Goal: Task Accomplishment & Management: Manage account settings

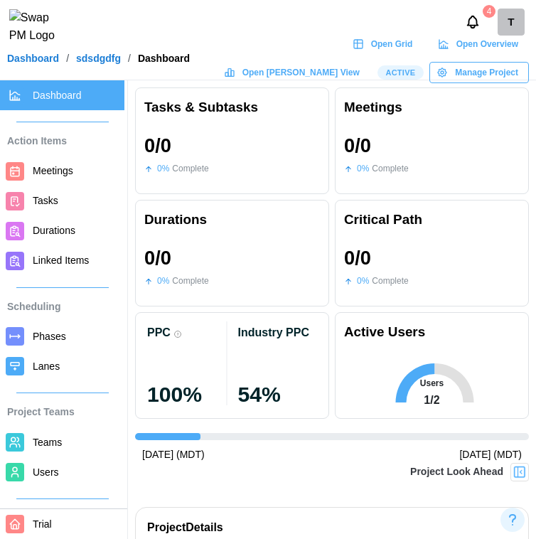
scroll to position [156, 0]
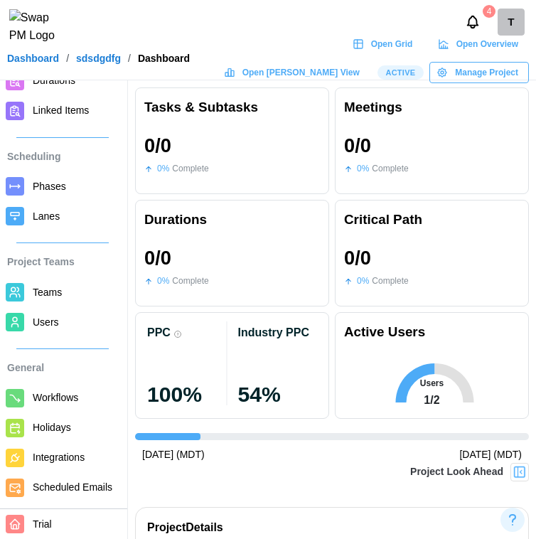
click at [483, 83] on span "Manage Project" at bounding box center [486, 73] width 63 height 20
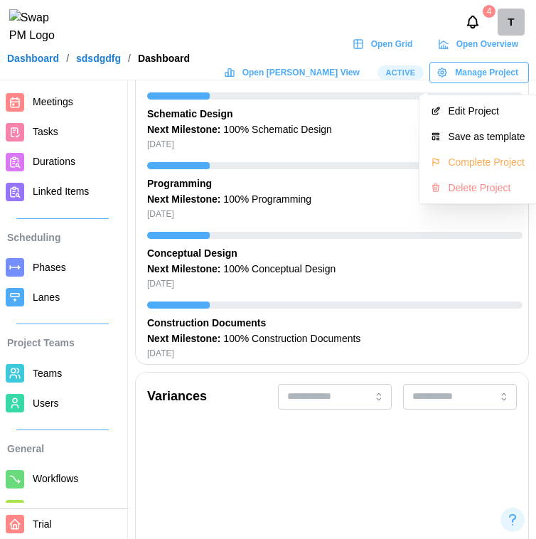
scroll to position [0, 0]
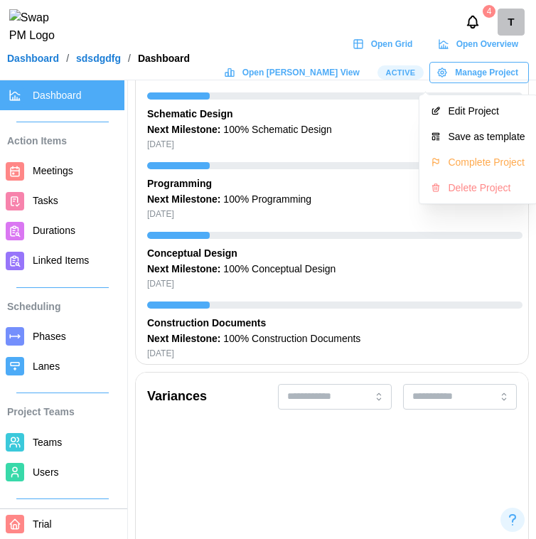
click at [332, 18] on div "4 T" at bounding box center [268, 22] width 536 height 44
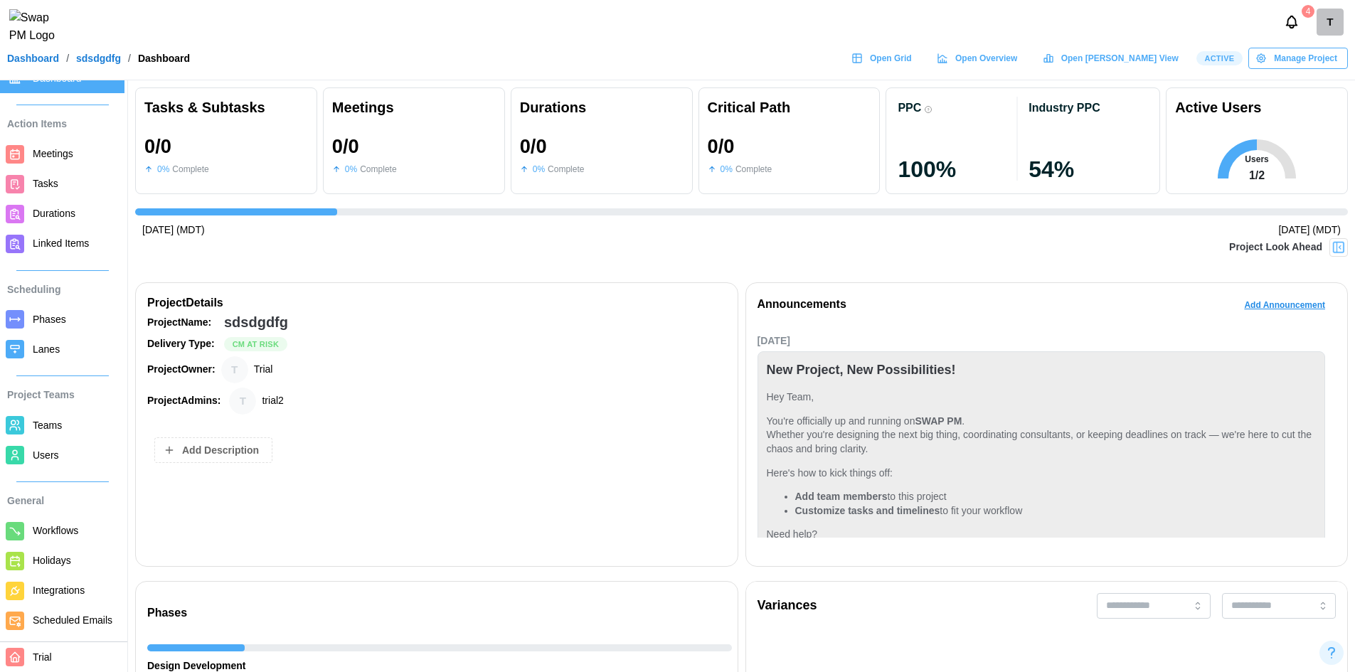
scroll to position [33, 0]
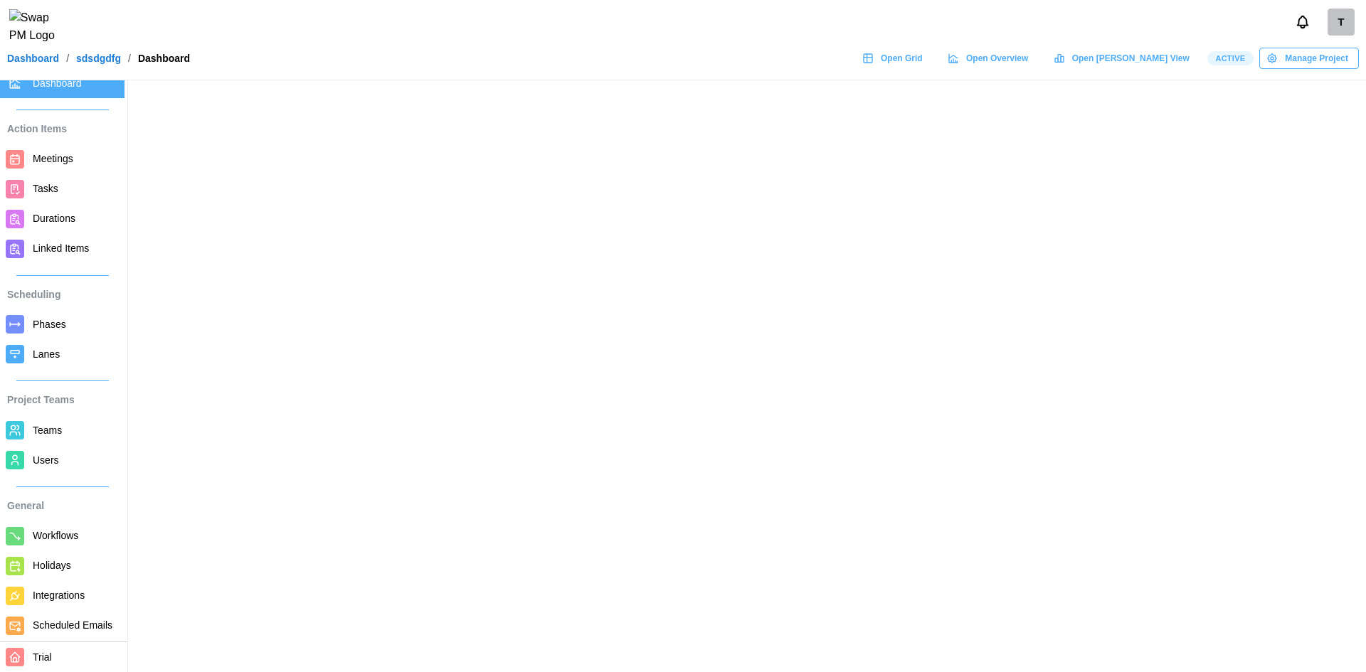
scroll to position [33, 0]
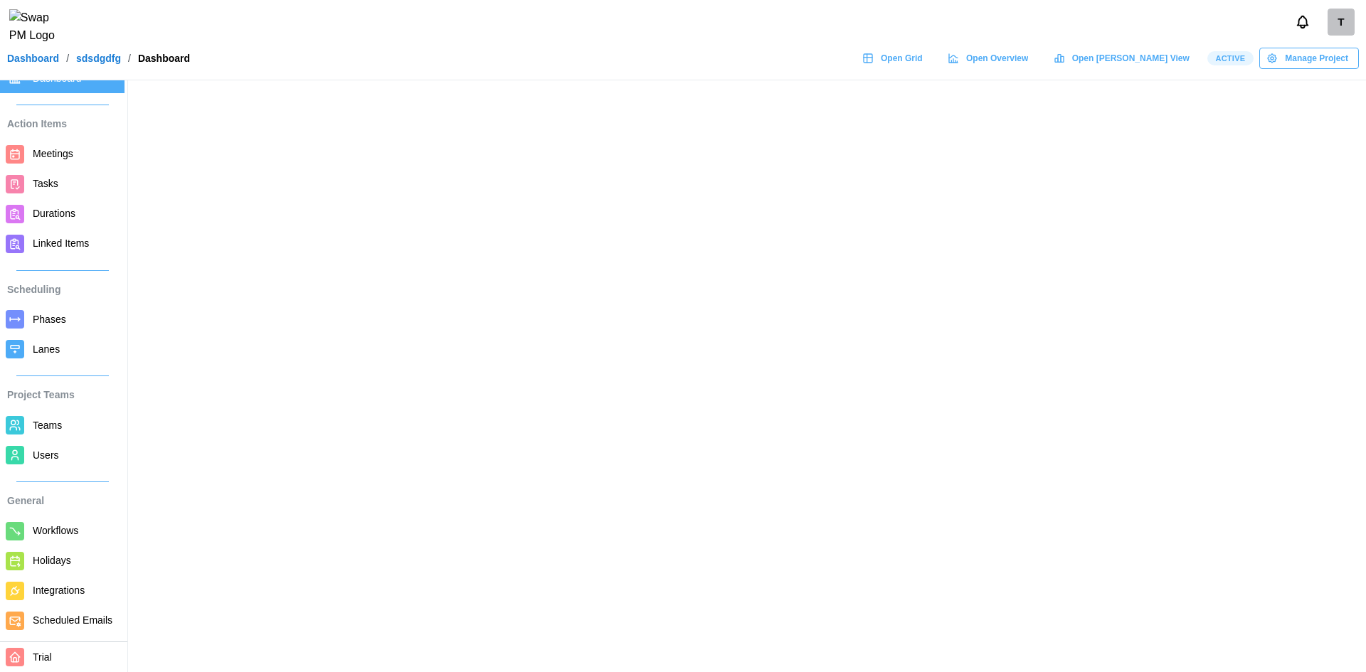
click at [31, 63] on link "Dashboard" at bounding box center [33, 58] width 52 height 10
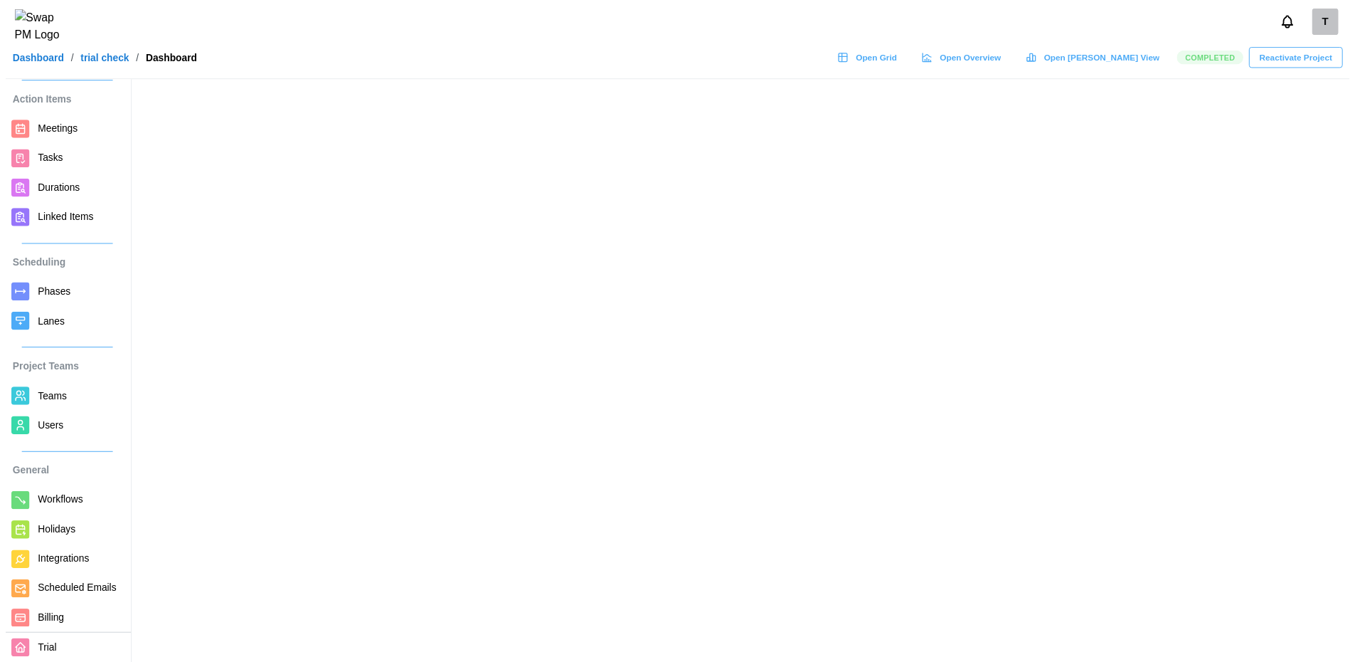
scroll to position [63, 0]
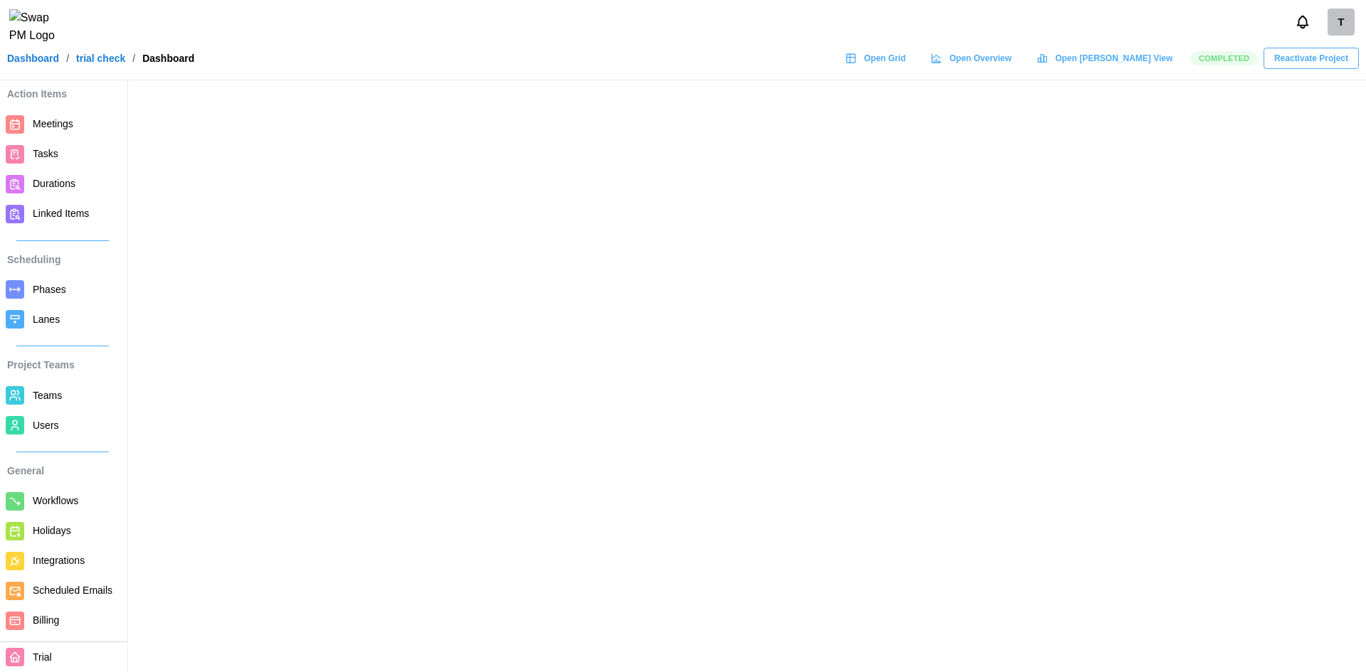
click at [1332, 68] on span "Reactivate Project" at bounding box center [1311, 58] width 74 height 20
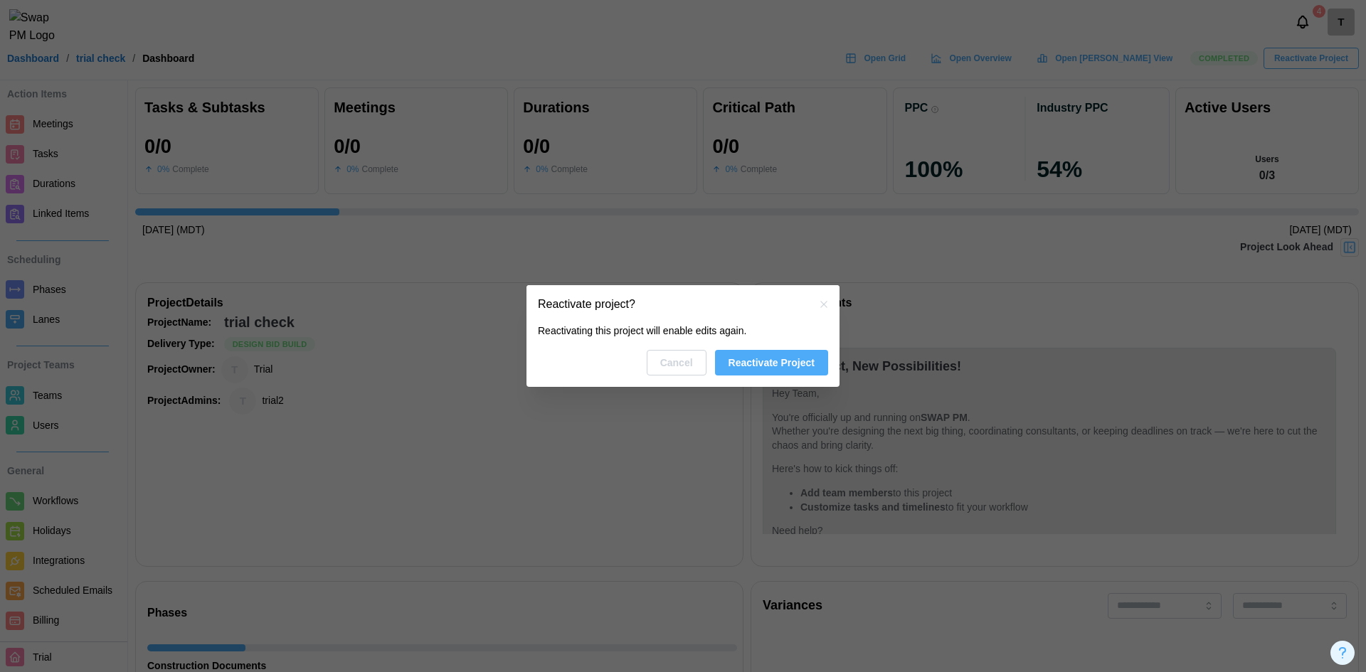
click at [789, 360] on span "Reactivate Project" at bounding box center [771, 363] width 86 height 24
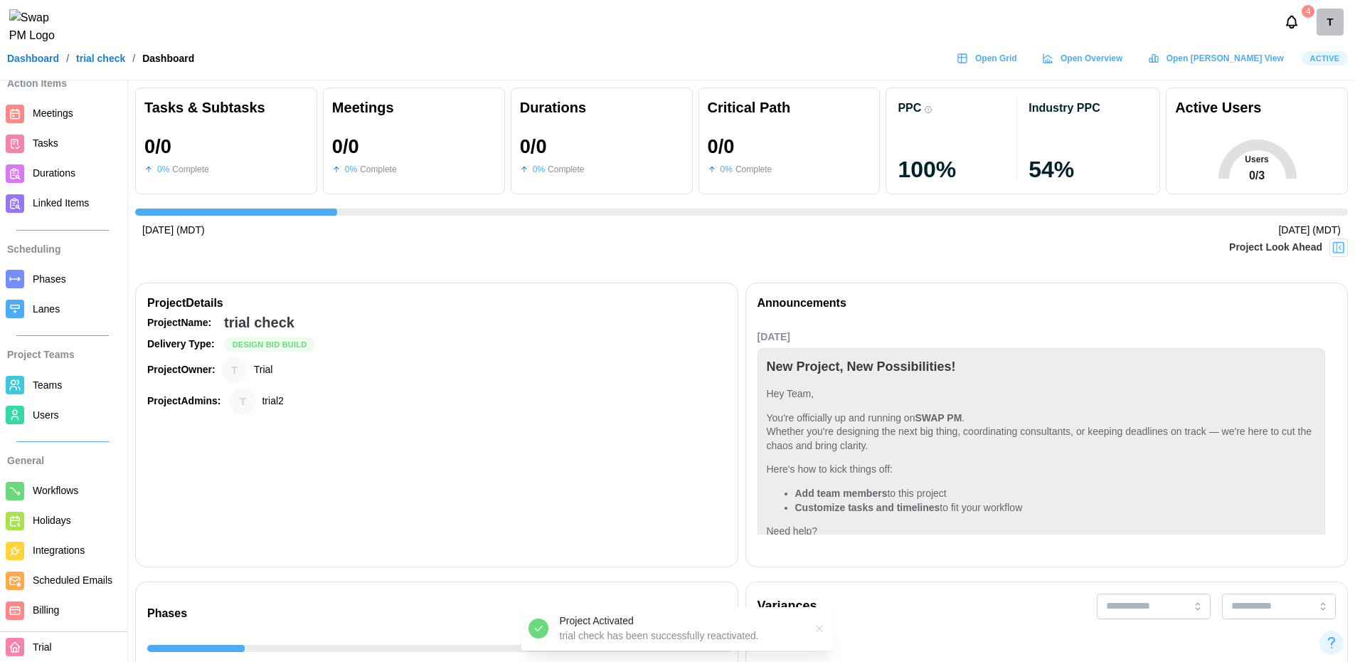
scroll to position [71, 0]
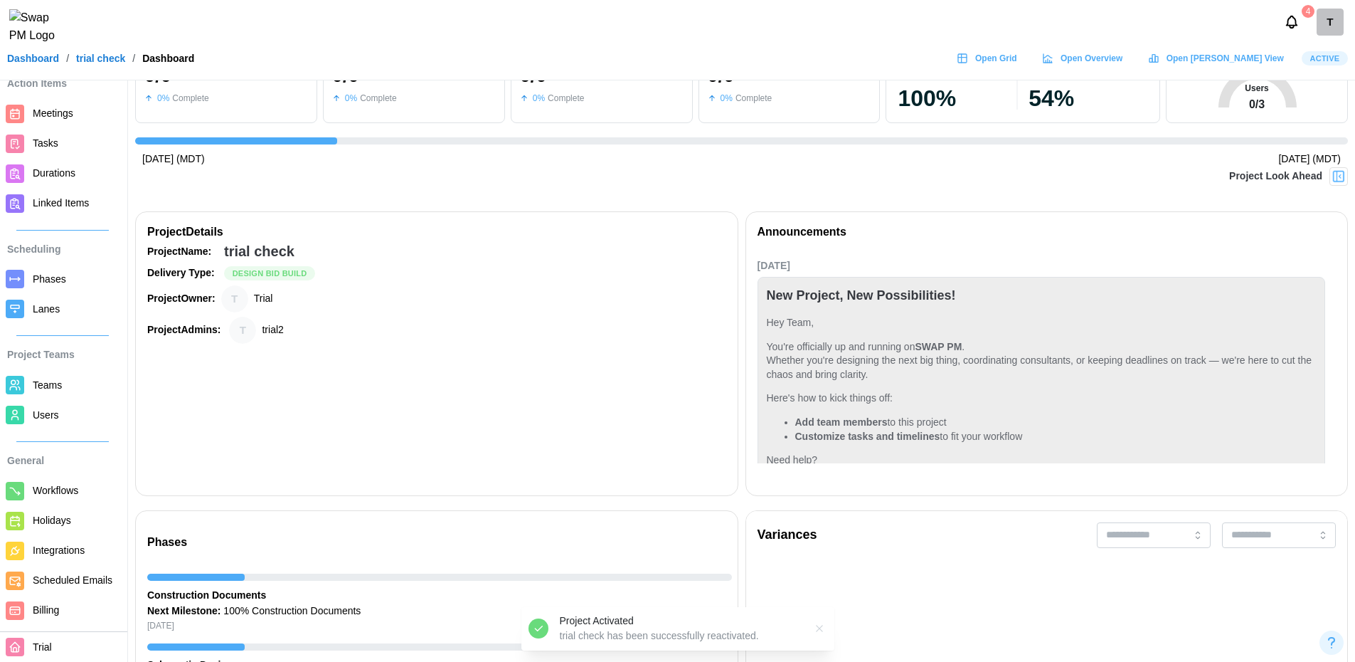
click at [55, 409] on span "Users" at bounding box center [46, 414] width 26 height 11
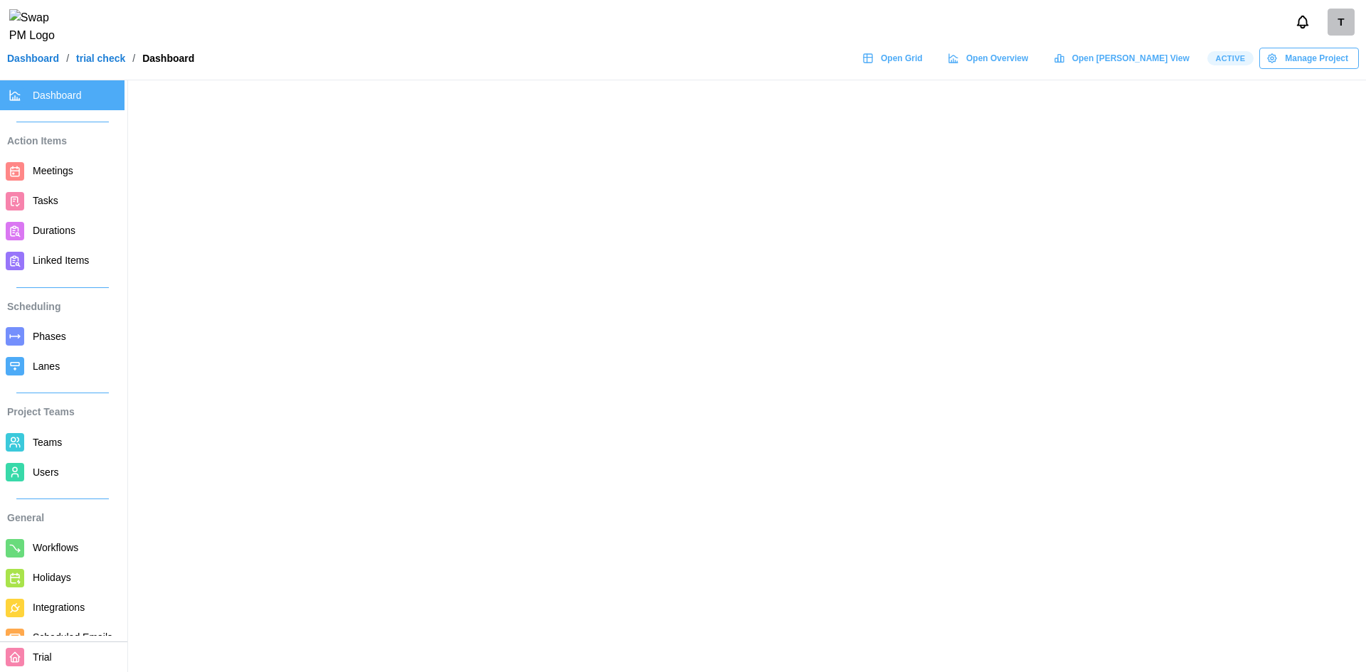
click at [6, 482] on span at bounding box center [15, 472] width 18 height 18
click at [55, 472] on span "Users" at bounding box center [46, 472] width 26 height 11
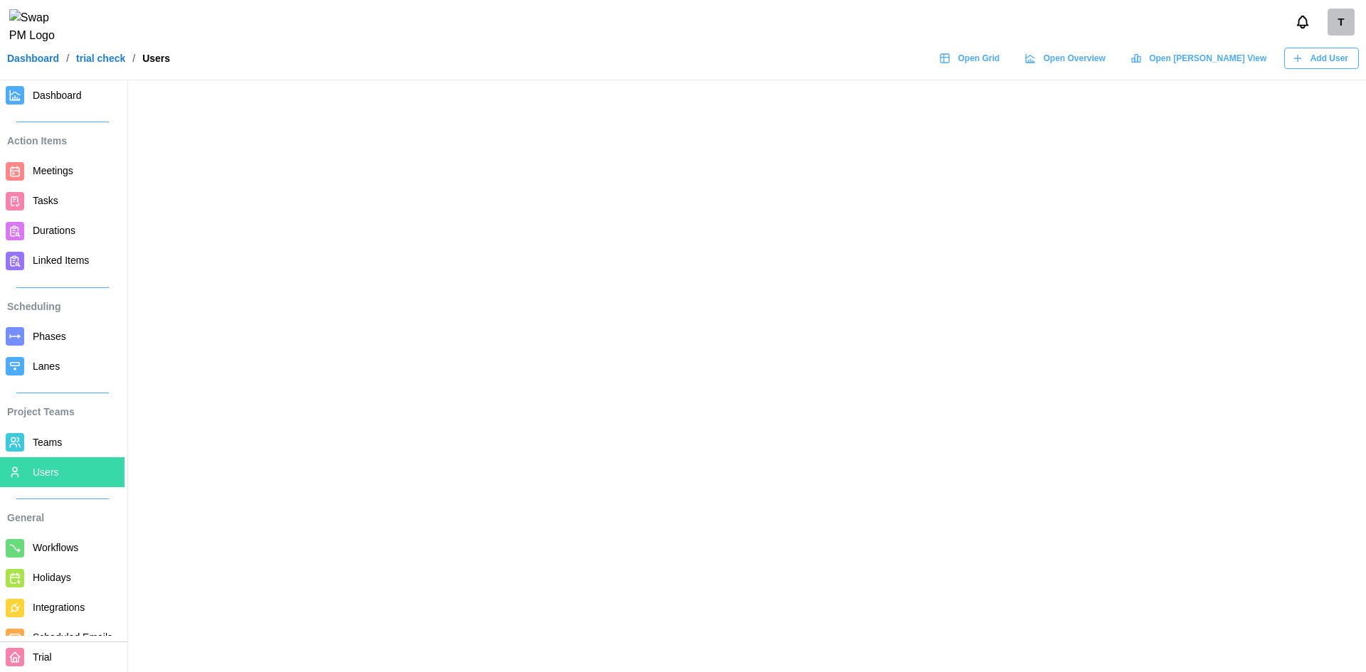
click at [65, 653] on link "Billing" at bounding box center [62, 668] width 124 height 30
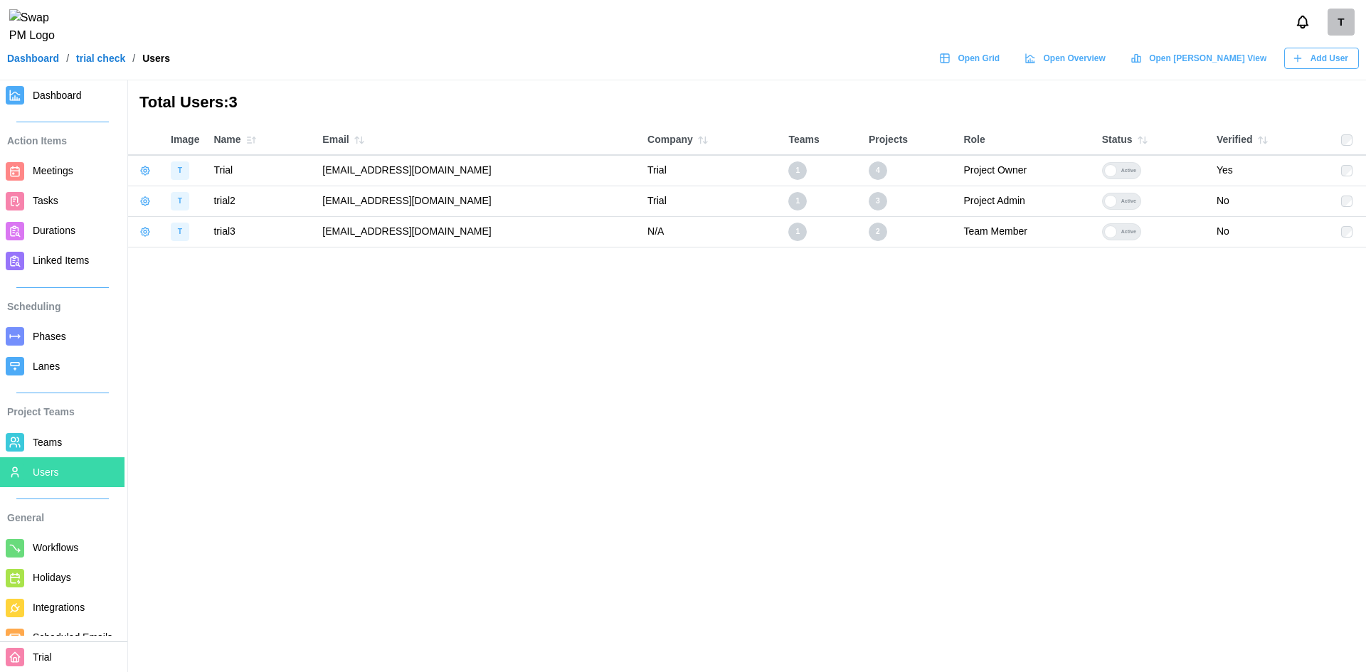
scroll to position [63, 0]
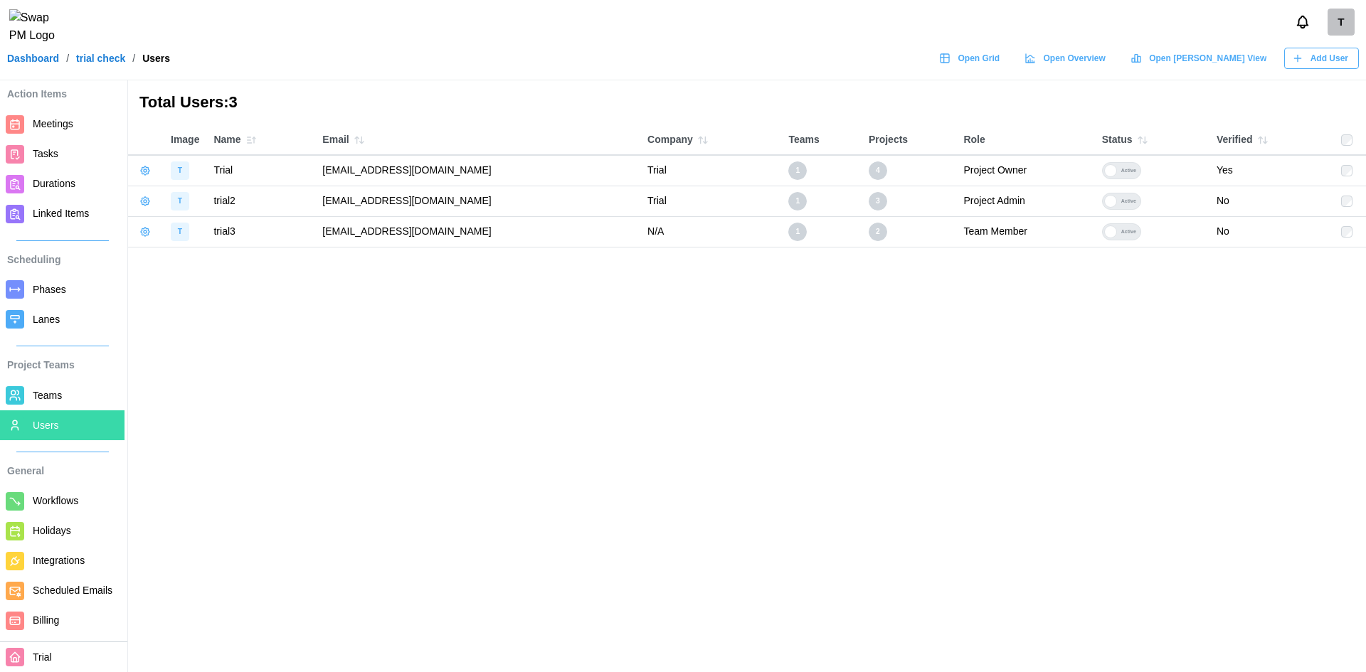
click at [72, 619] on span "Billing" at bounding box center [76, 621] width 86 height 18
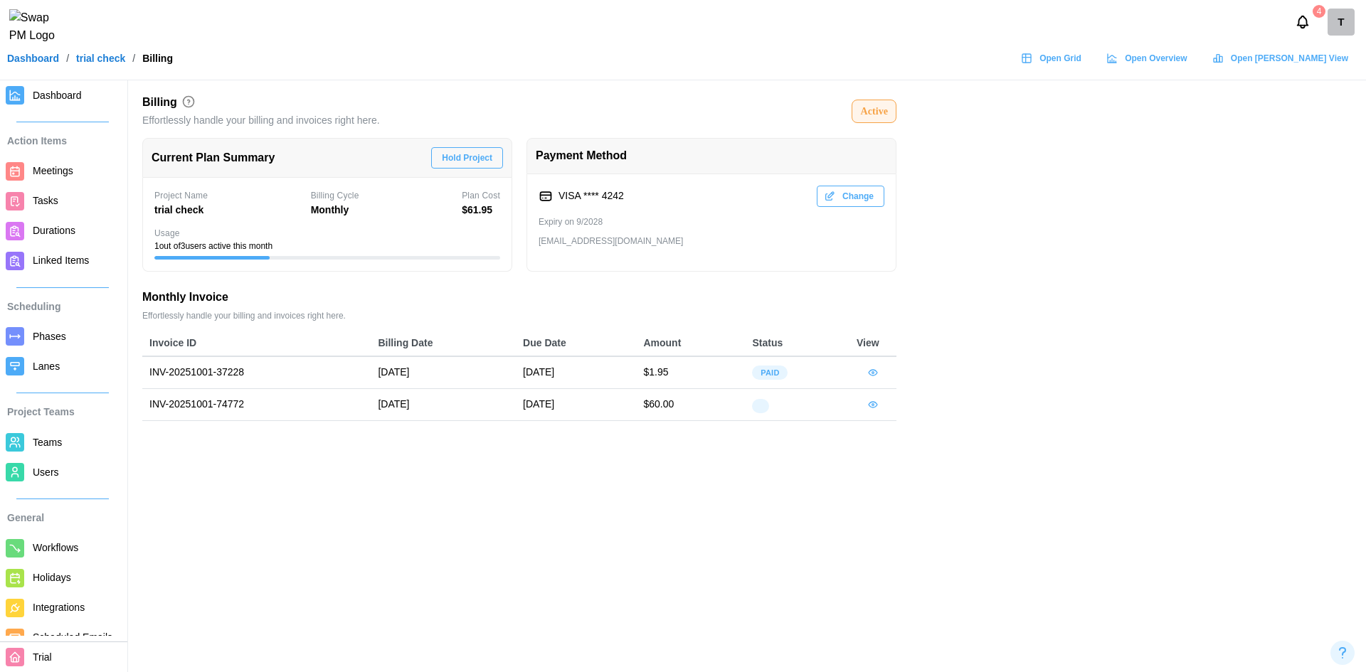
click at [876, 379] on span "button" at bounding box center [872, 373] width 11 height 20
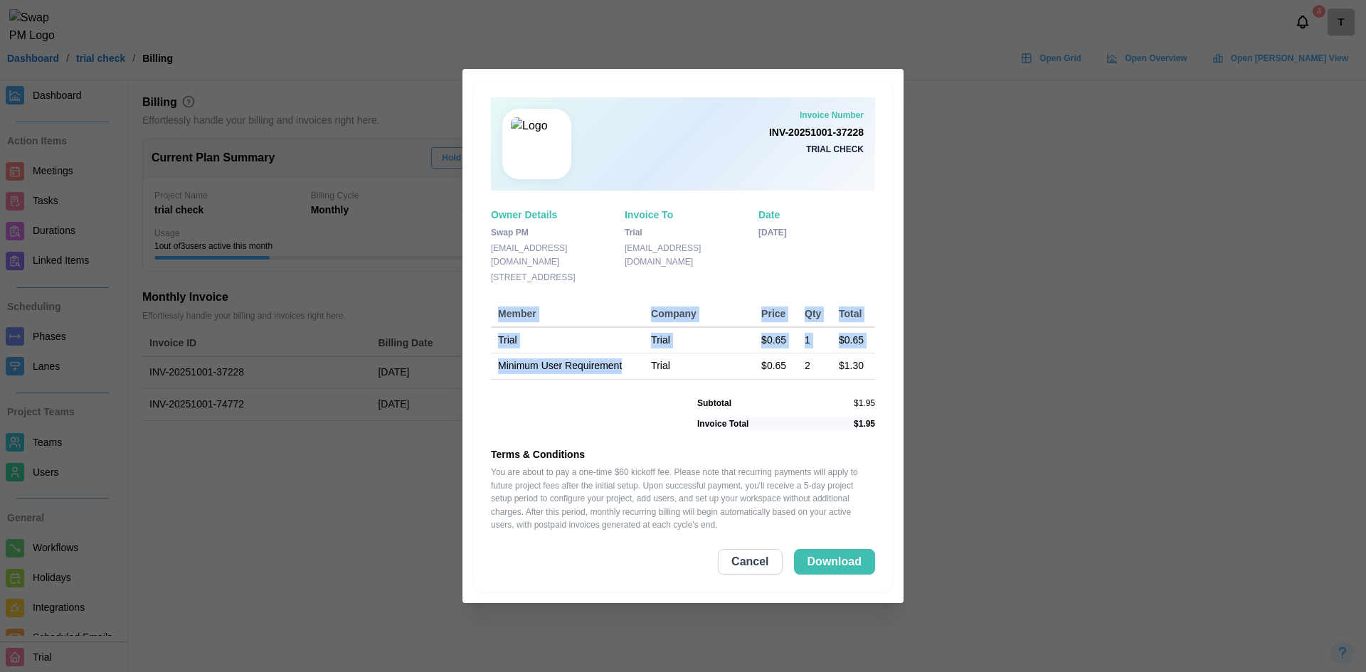
drag, startPoint x: 621, startPoint y: 366, endPoint x: 479, endPoint y: 369, distance: 142.3
click at [479, 369] on div "Invoice Number INV-20251001-37228 trial check Owner Details Swap PM [EMAIL_ADDR…" at bounding box center [683, 336] width 418 height 512
click at [598, 373] on td "Minimum User Requirement" at bounding box center [567, 367] width 153 height 26
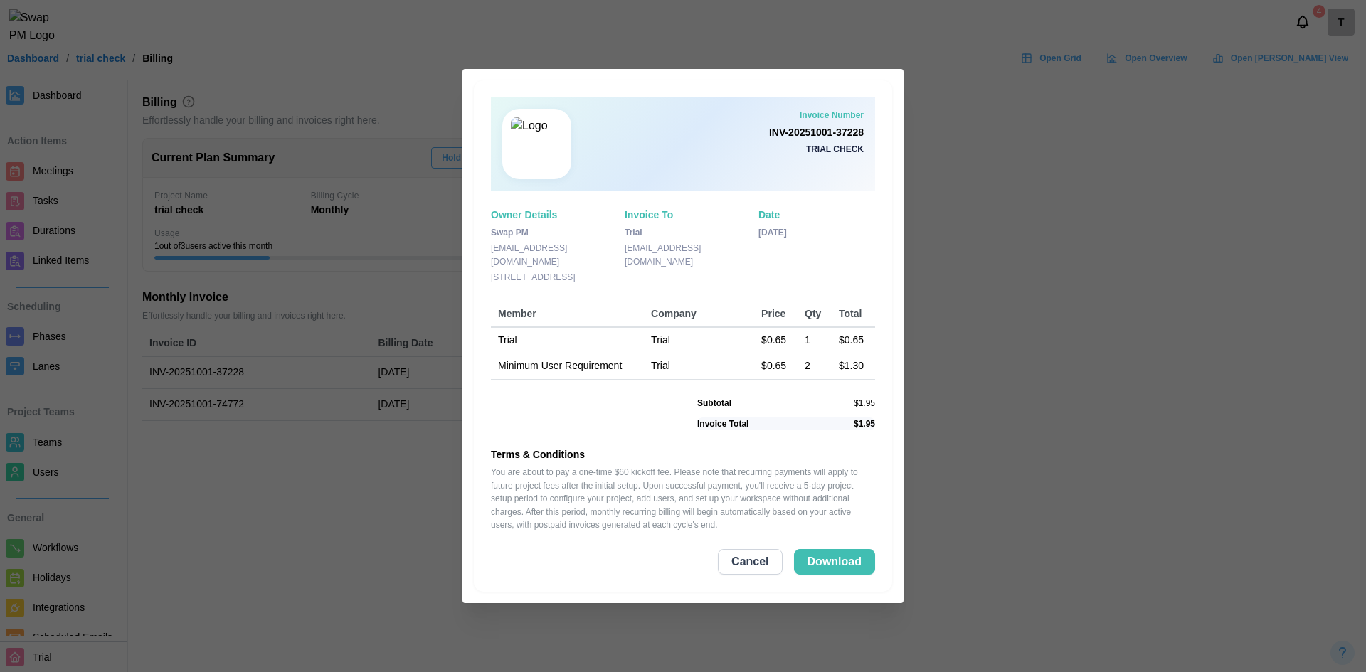
click at [763, 563] on span "Cancel" at bounding box center [749, 562] width 37 height 24
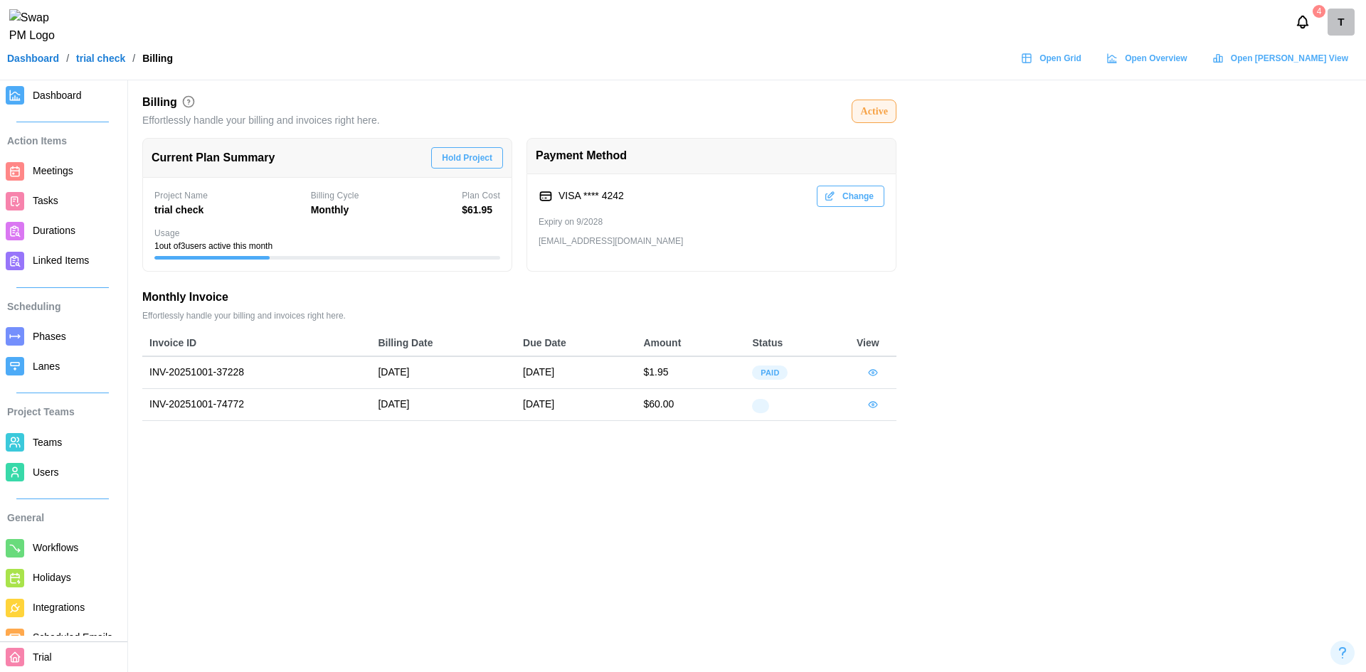
click at [51, 465] on span "Users" at bounding box center [76, 473] width 86 height 18
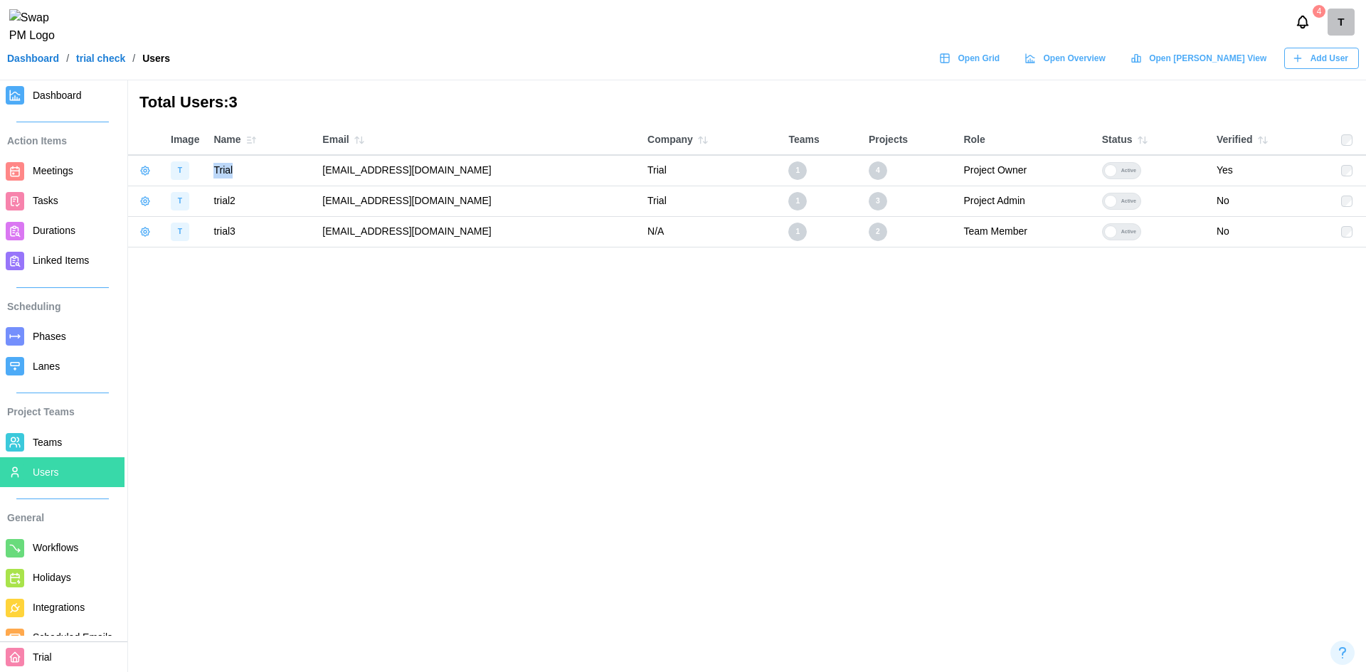
drag, startPoint x: 206, startPoint y: 164, endPoint x: 245, endPoint y: 169, distance: 40.1
click at [245, 169] on tr "T Trial [EMAIL_ADDRESS][DOMAIN_NAME] Trial 1 4 Project Owner Active Yes" at bounding box center [747, 170] width 1238 height 31
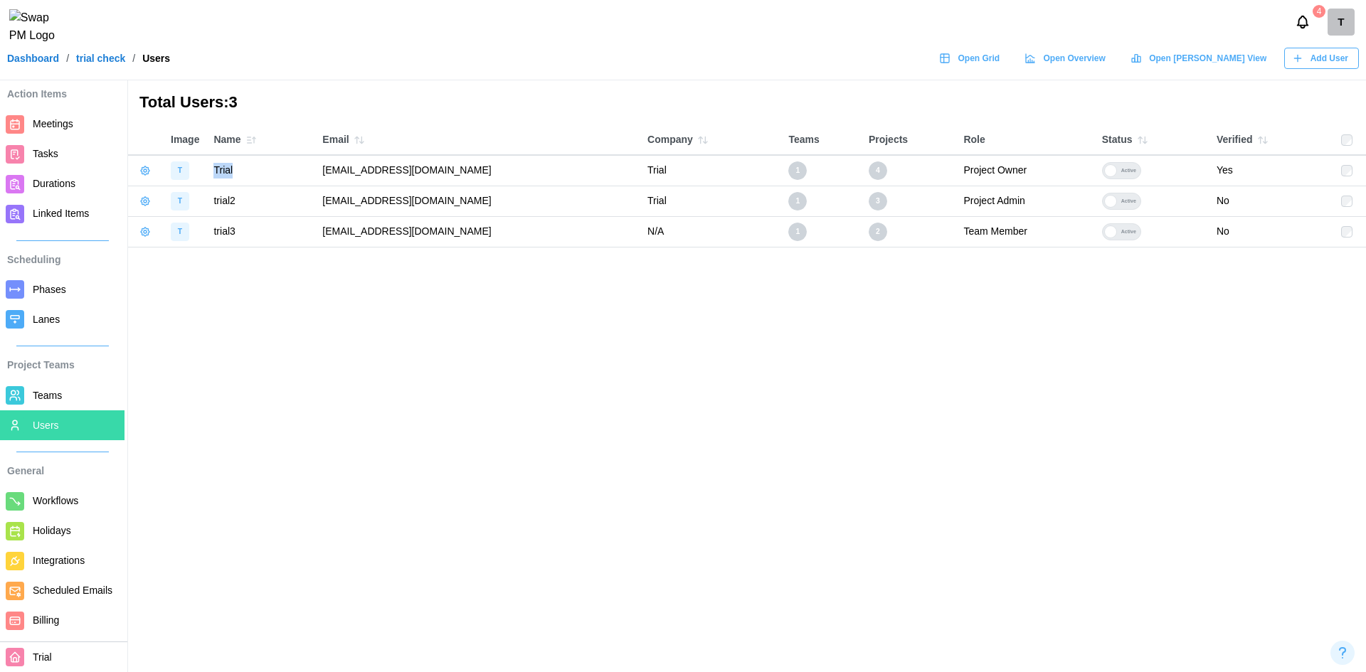
click at [61, 615] on span "Billing" at bounding box center [76, 621] width 86 height 18
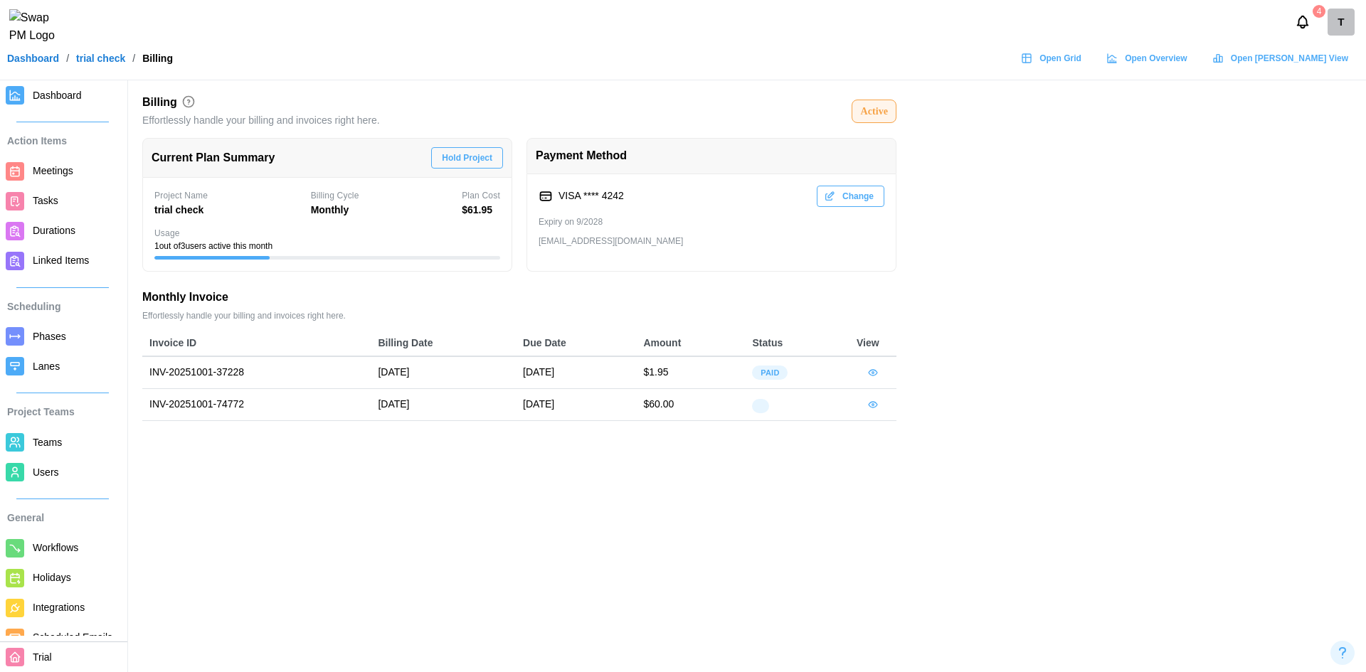
click at [867, 375] on icon "button" at bounding box center [872, 372] width 11 height 11
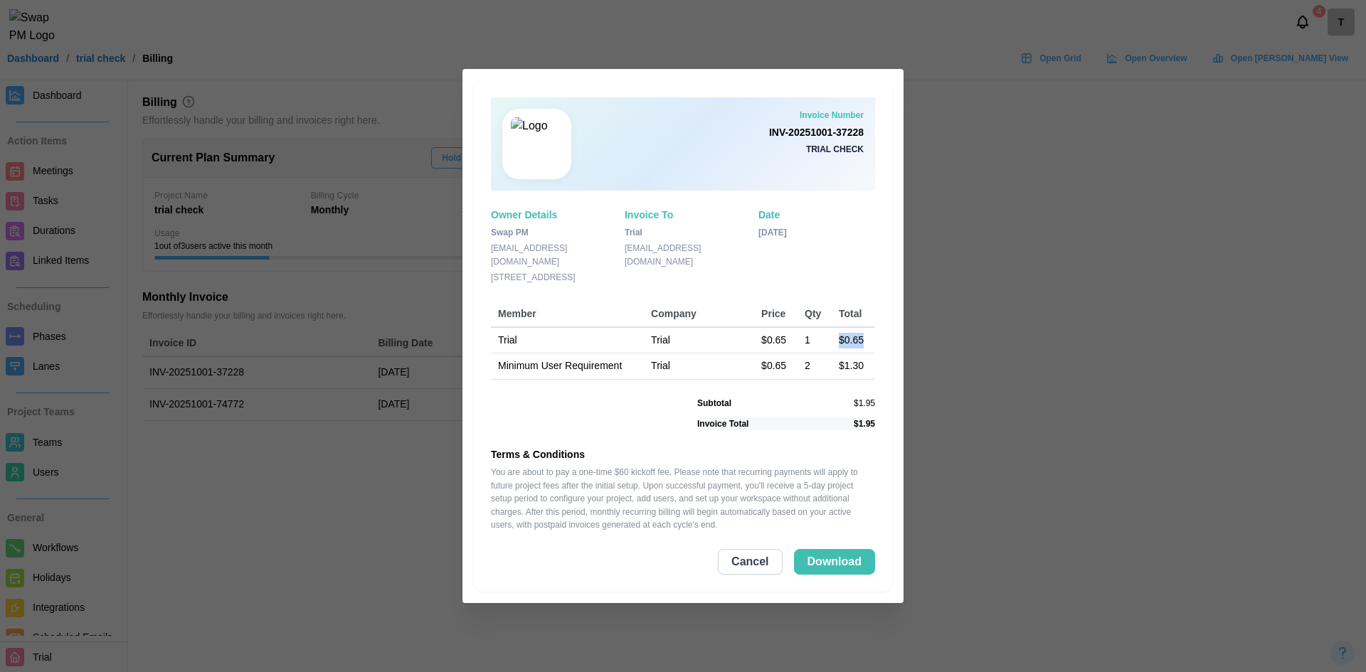
drag, startPoint x: 873, startPoint y: 337, endPoint x: 832, endPoint y: 358, distance: 46.5
click at [824, 344] on tr "Trial Trial $0.65 1 $0.65" at bounding box center [683, 340] width 384 height 26
click at [716, 373] on td "Trial" at bounding box center [699, 367] width 110 height 26
click at [601, 391] on div "Invoice Number INV-20251001-37228 trial check Owner Details Swap PM [EMAIL_ADDR…" at bounding box center [683, 336] width 418 height 512
drag, startPoint x: 867, startPoint y: 339, endPoint x: 746, endPoint y: 342, distance: 120.3
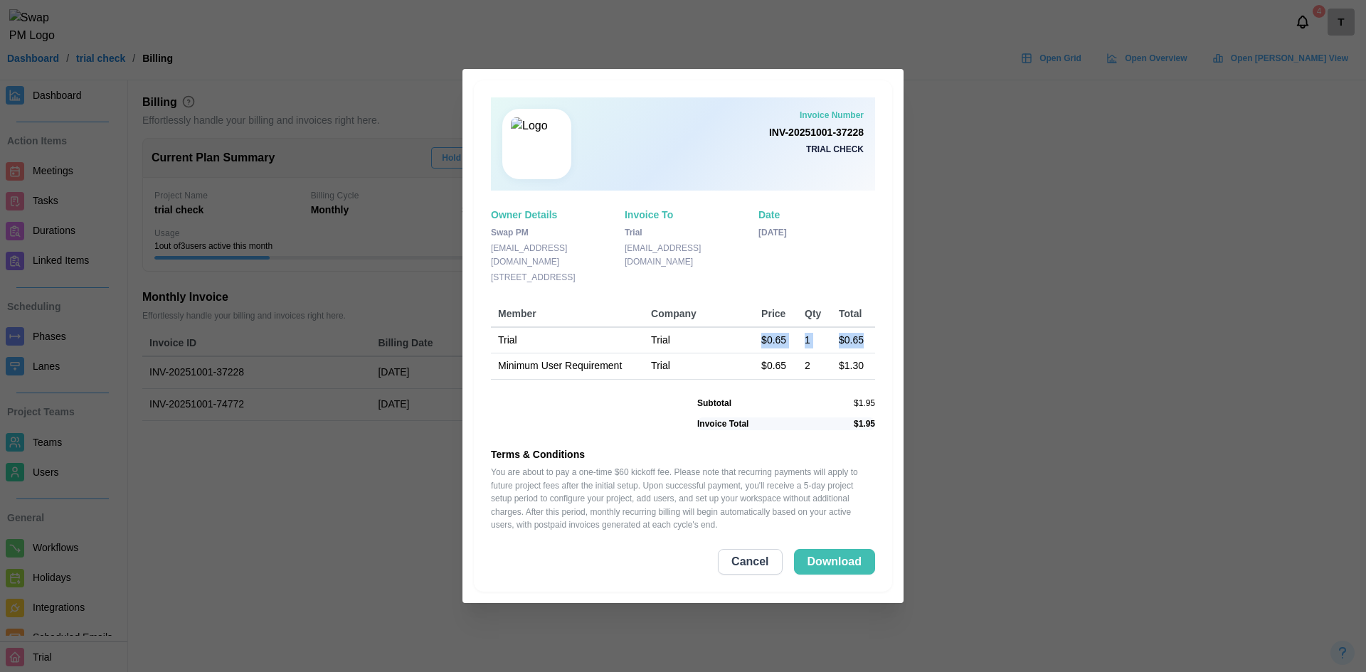
click at [746, 342] on tr "Trial Trial $0.65 1 $0.65" at bounding box center [683, 340] width 384 height 26
click at [804, 392] on div "Invoice Number INV-20251001-37228 trial check Owner Details Swap PM [EMAIL_ADDR…" at bounding box center [683, 336] width 418 height 512
